Goal: Task Accomplishment & Management: Manage account settings

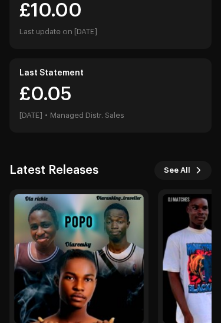
scroll to position [312, 0]
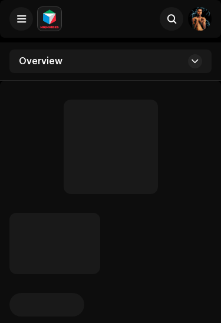
click at [170, 246] on div at bounding box center [110, 243] width 202 height 61
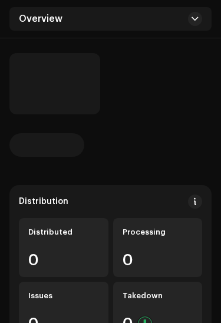
scroll to position [160, 0]
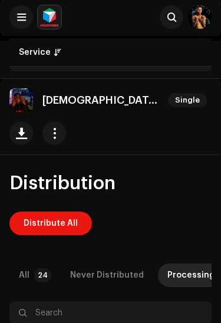
scroll to position [1, 0]
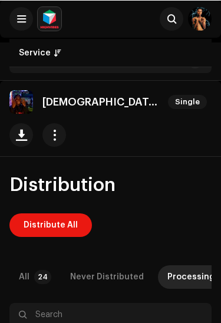
click at [44, 213] on span "Distribute All" at bounding box center [51, 225] width 54 height 24
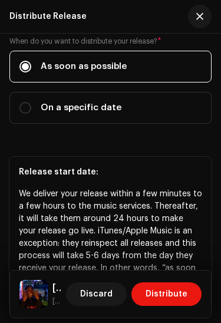
scroll to position [339, 0]
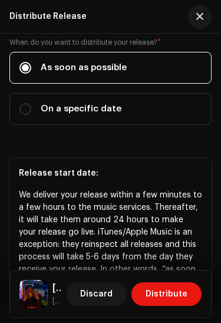
click at [175, 295] on span "Distribute" at bounding box center [167, 295] width 42 height 24
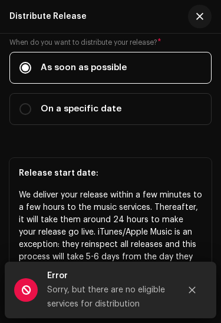
click at [196, 287] on button "Close" at bounding box center [192, 290] width 24 height 24
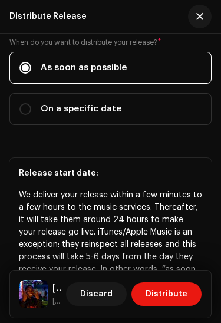
click at [178, 288] on span "Distribute" at bounding box center [167, 295] width 42 height 24
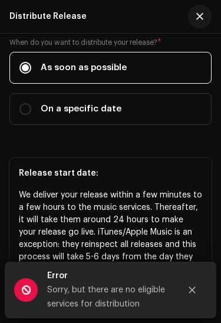
click at [195, 289] on icon "Close" at bounding box center [192, 290] width 8 height 8
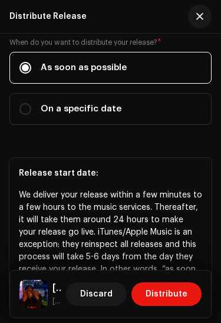
click at [199, 12] on span "button" at bounding box center [199, 16] width 7 height 9
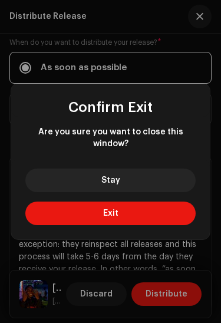
click at [163, 211] on button "Exit" at bounding box center [110, 214] width 171 height 24
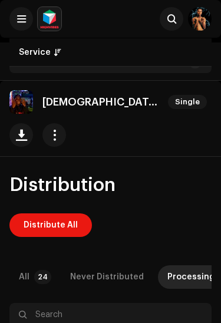
click at [22, 22] on span at bounding box center [21, 18] width 9 height 9
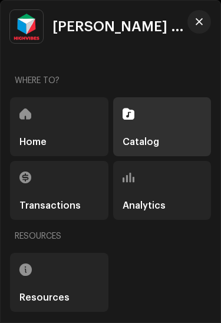
click at [81, 129] on div "Home" at bounding box center [59, 126] width 99 height 59
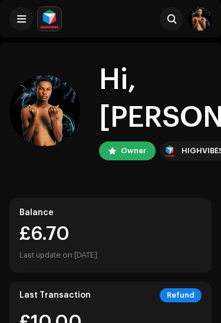
click at [18, 22] on span at bounding box center [21, 18] width 9 height 9
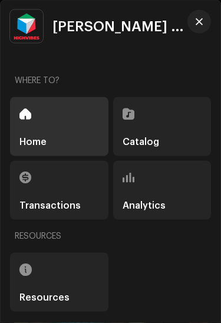
scroll to position [186, 0]
click at [205, 17] on button "button" at bounding box center [200, 22] width 24 height 24
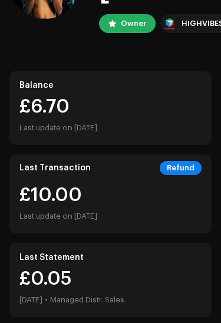
scroll to position [0, 0]
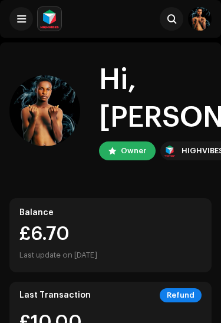
click at [133, 144] on div "Owner" at bounding box center [133, 151] width 25 height 14
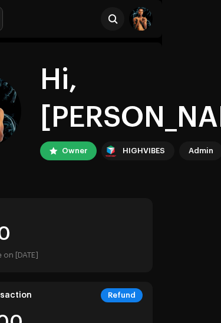
click at [198, 144] on div "Admin" at bounding box center [201, 151] width 25 height 14
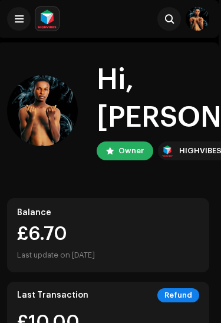
scroll to position [0, 0]
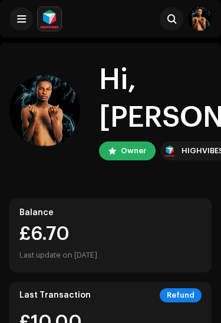
click at [180, 288] on div "Refund" at bounding box center [181, 295] width 42 height 14
click at [173, 288] on div "Refund" at bounding box center [181, 295] width 42 height 14
